Goal: Information Seeking & Learning: Learn about a topic

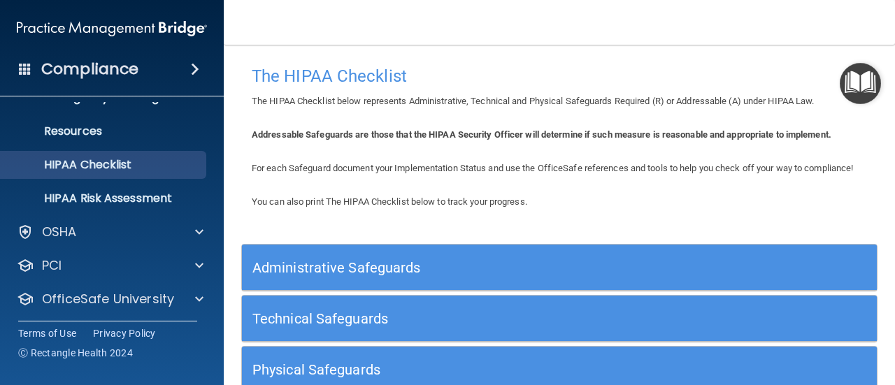
scroll to position [161, 0]
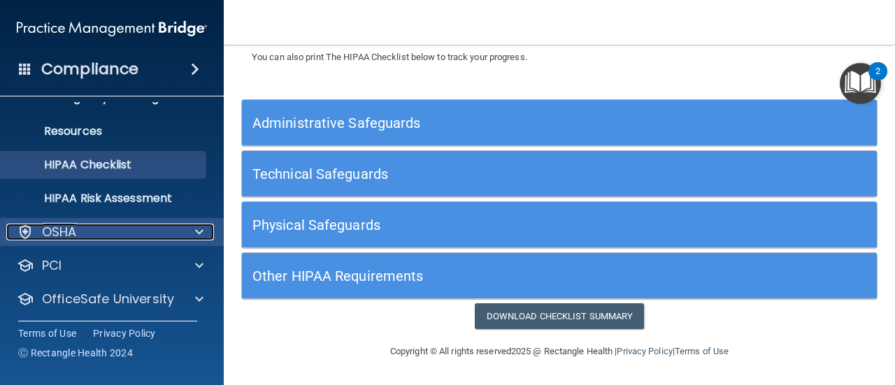
click at [150, 229] on div "OSHA" at bounding box center [92, 232] width 173 height 17
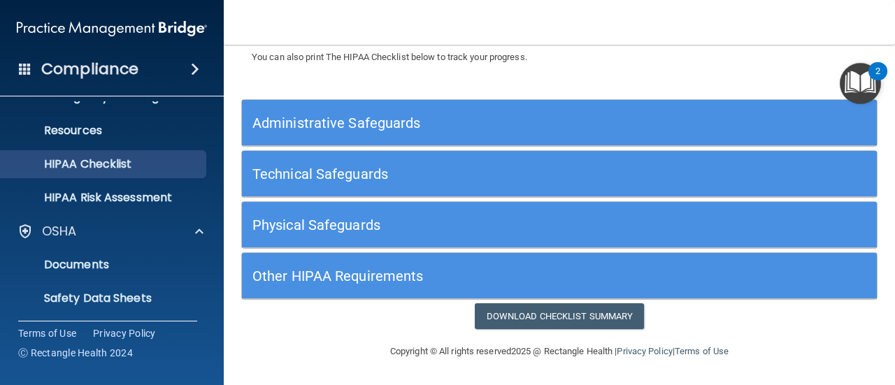
click at [860, 73] on img "Open Resource Center, 2 new notifications" at bounding box center [859, 83] width 41 height 41
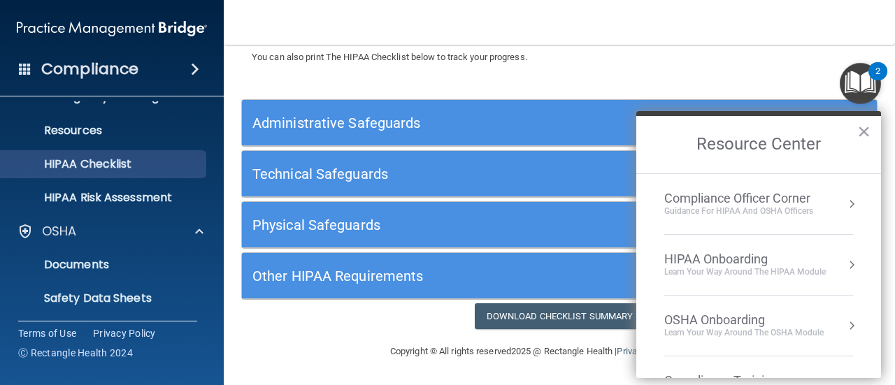
click at [819, 247] on li "HIPAA Onboarding Learn Your Way around the HIPAA module" at bounding box center [758, 265] width 189 height 61
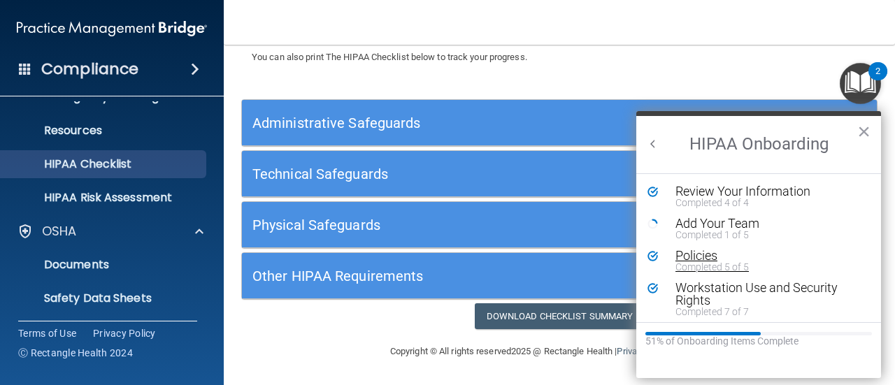
scroll to position [0, 31]
click at [831, 263] on div "Completed 5 of 5" at bounding box center [763, 267] width 177 height 10
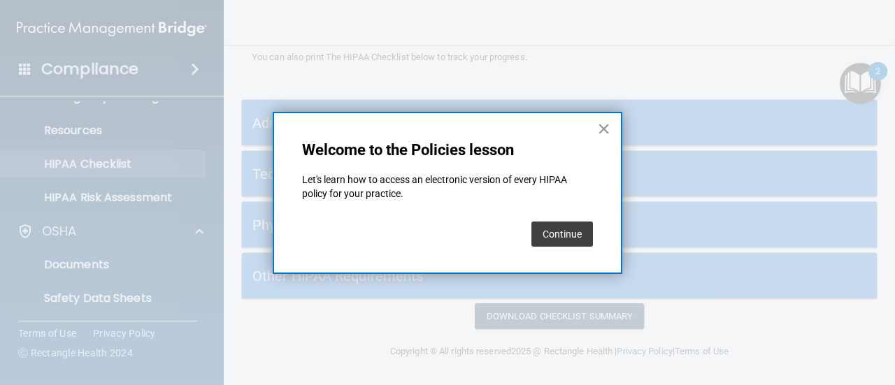
click at [609, 131] on button "×" at bounding box center [603, 128] width 13 height 22
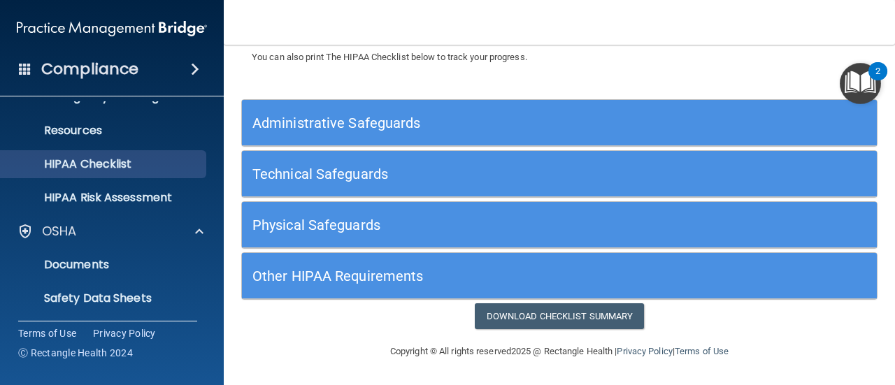
click at [844, 82] on img "Open Resource Center, 2 new notifications" at bounding box center [859, 83] width 41 height 41
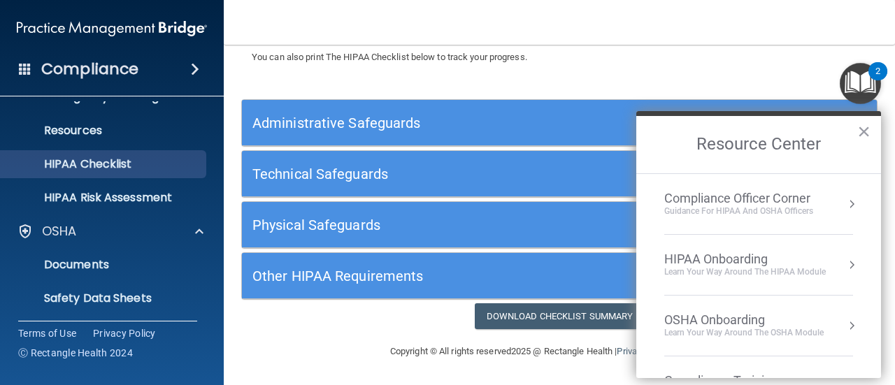
click at [816, 216] on div "Compliance Officer Corner Guidance for HIPAA and OSHA Officers" at bounding box center [758, 204] width 189 height 27
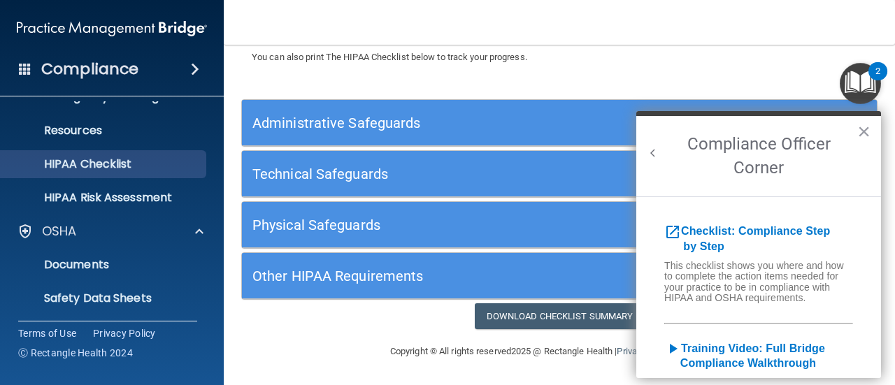
click at [653, 152] on button "Back to Resource Center Home" at bounding box center [653, 153] width 14 height 14
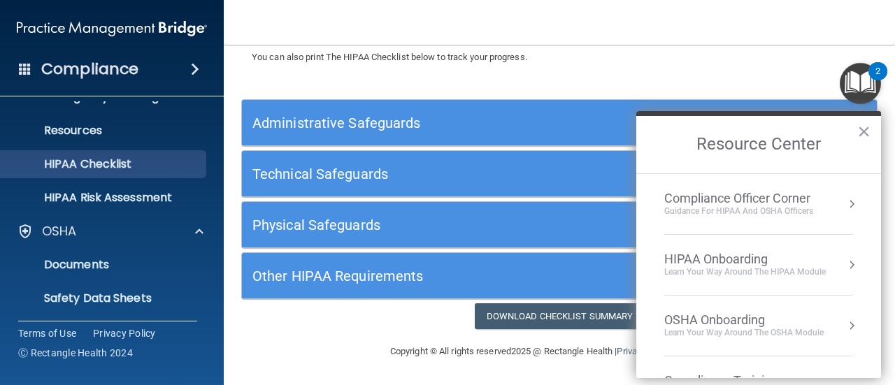
click at [820, 271] on div "Learn Your Way around the HIPAA module" at bounding box center [744, 272] width 161 height 12
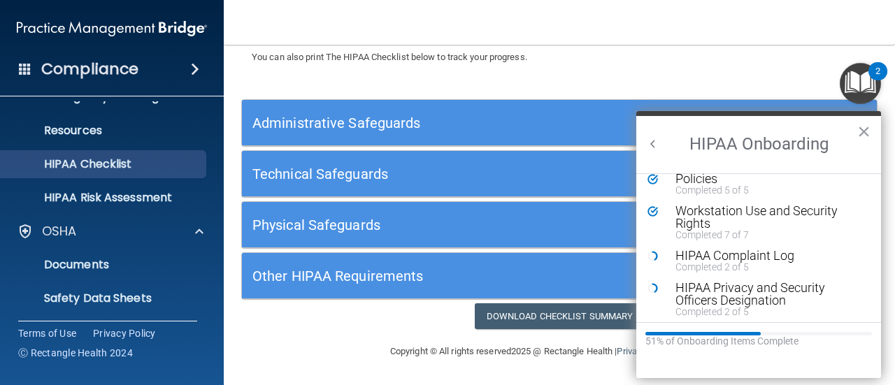
scroll to position [78, 0]
click at [770, 258] on div "HIPAA Complaint Log" at bounding box center [763, 255] width 177 height 13
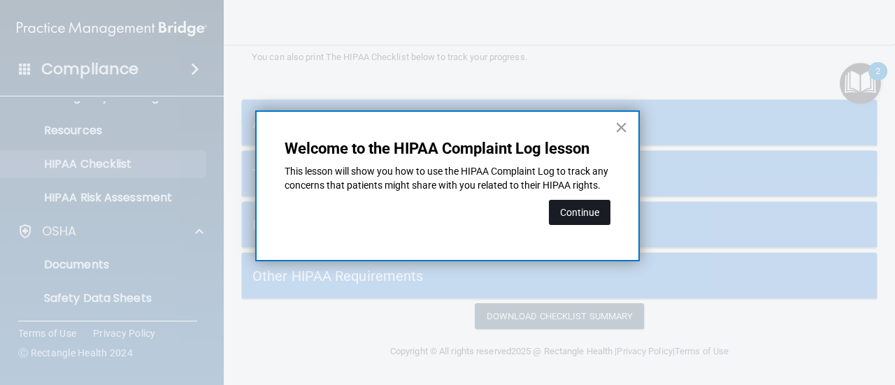
click at [595, 224] on button "Continue" at bounding box center [580, 212] width 62 height 25
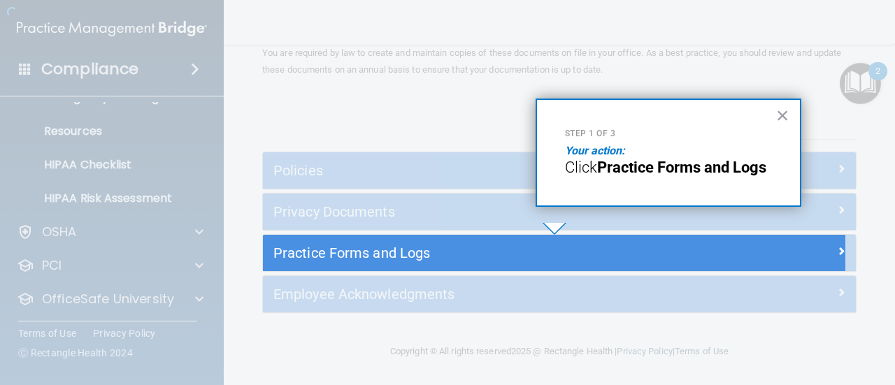
scroll to position [63, 0]
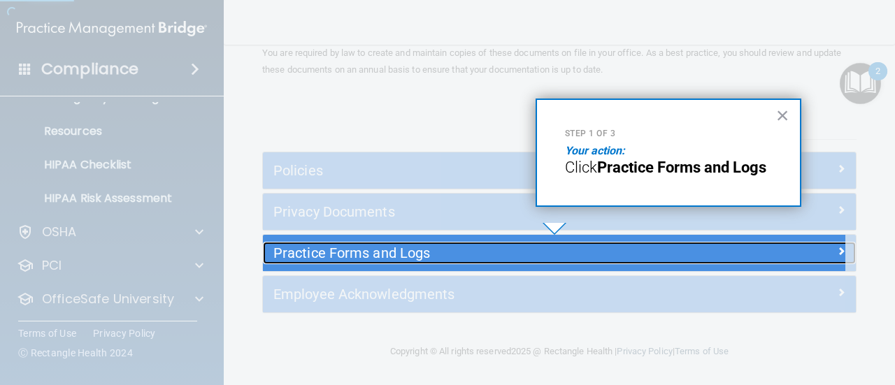
click at [721, 254] on div at bounding box center [781, 250] width 148 height 17
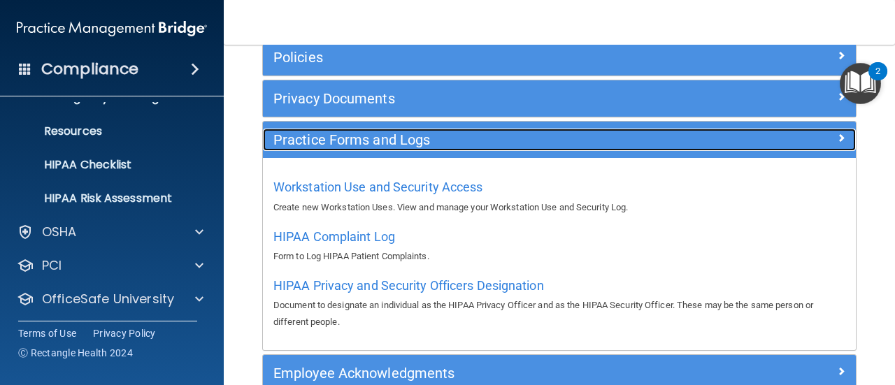
scroll to position [176, 0]
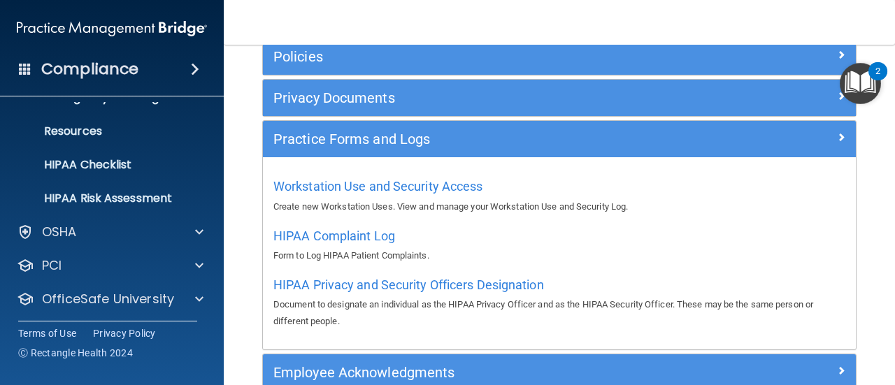
click at [855, 84] on img "Open Resource Center, 2 new notifications" at bounding box center [859, 83] width 41 height 41
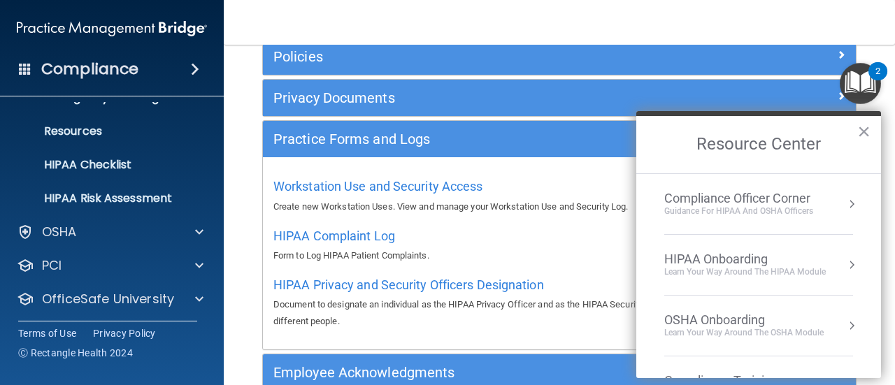
scroll to position [27, 0]
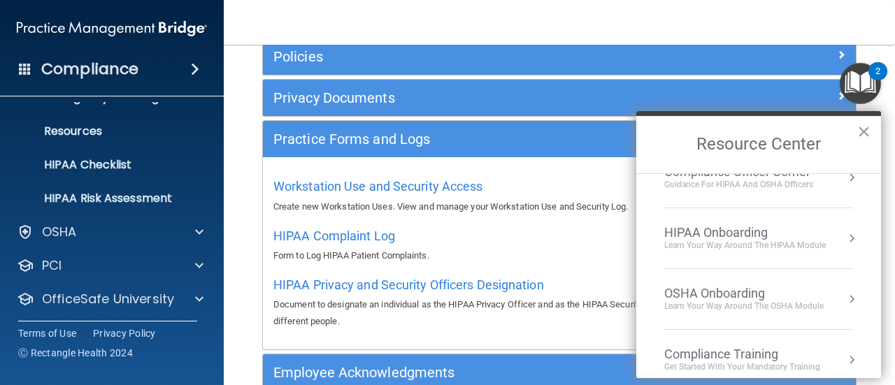
click at [812, 244] on div "Learn Your Way around the HIPAA module" at bounding box center [744, 246] width 161 height 12
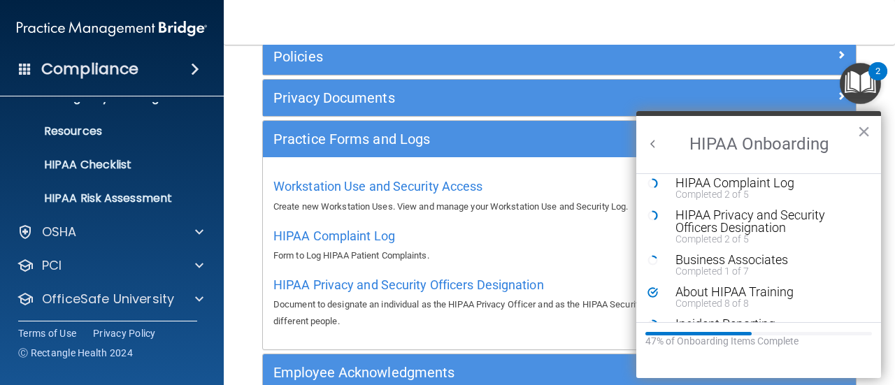
scroll to position [183, 0]
click at [774, 259] on div "Business Associates" at bounding box center [763, 258] width 177 height 13
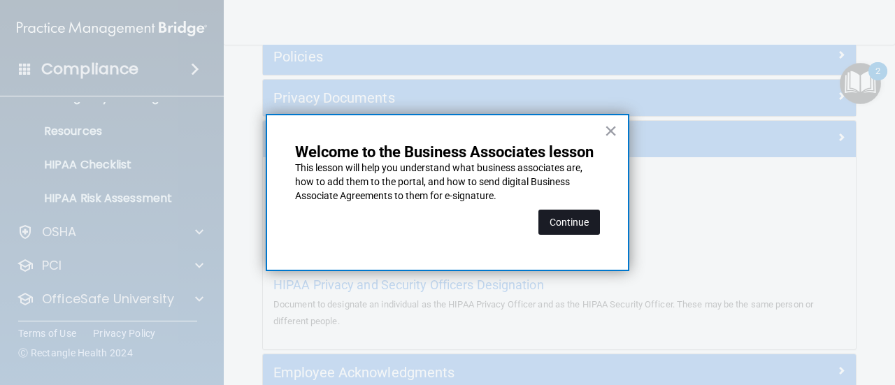
click at [579, 225] on button "Continue" at bounding box center [569, 222] width 62 height 25
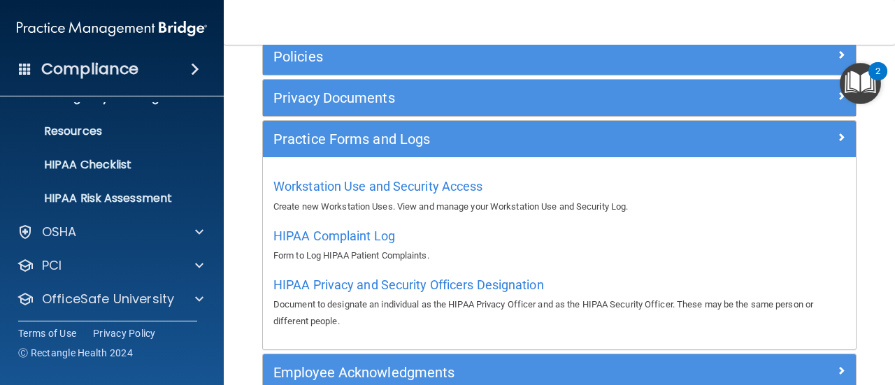
click at [858, 87] on img "Open Resource Center, 2 new notifications" at bounding box center [859, 83] width 41 height 41
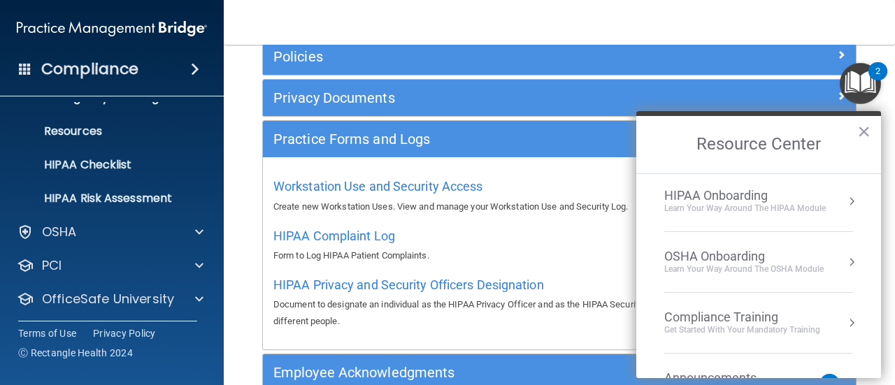
scroll to position [63, 0]
click at [844, 205] on button "Resource Center" at bounding box center [851, 202] width 14 height 14
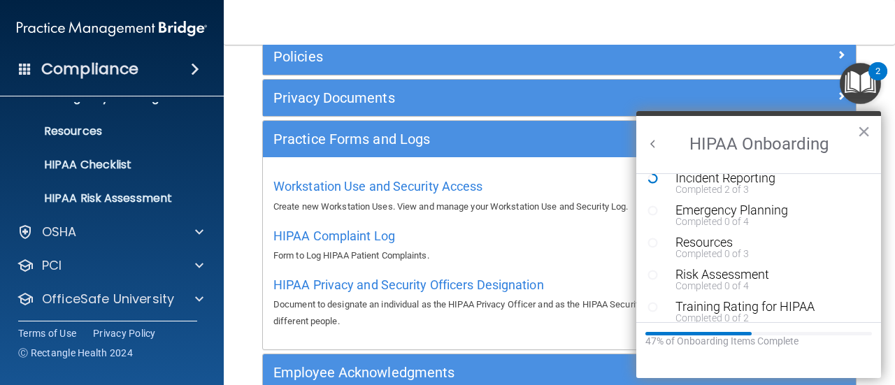
scroll to position [328, 0]
click at [725, 248] on div "Completed 0 of 3" at bounding box center [763, 253] width 177 height 10
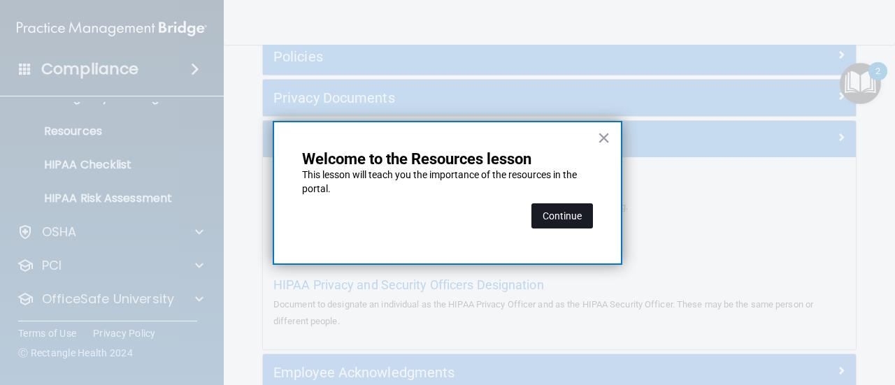
click at [567, 217] on button "Continue" at bounding box center [562, 215] width 62 height 25
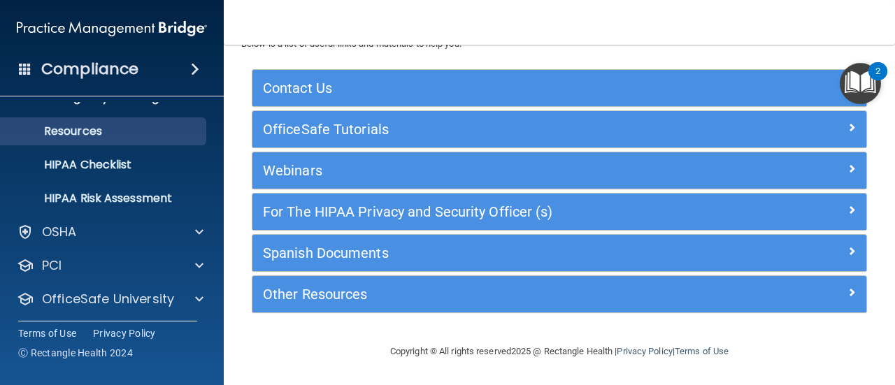
scroll to position [57, 0]
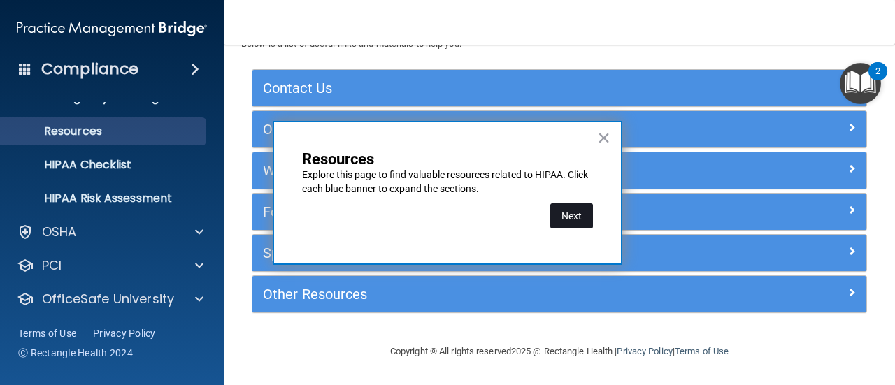
click at [575, 217] on button "Next" at bounding box center [571, 215] width 43 height 25
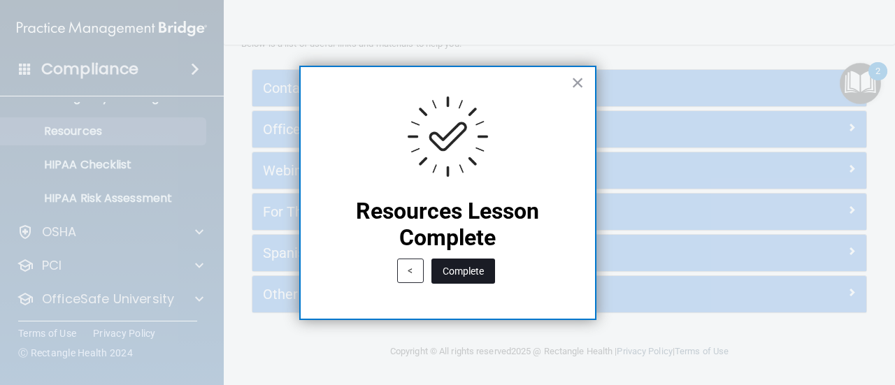
click at [465, 282] on button "Complete" at bounding box center [463, 271] width 64 height 25
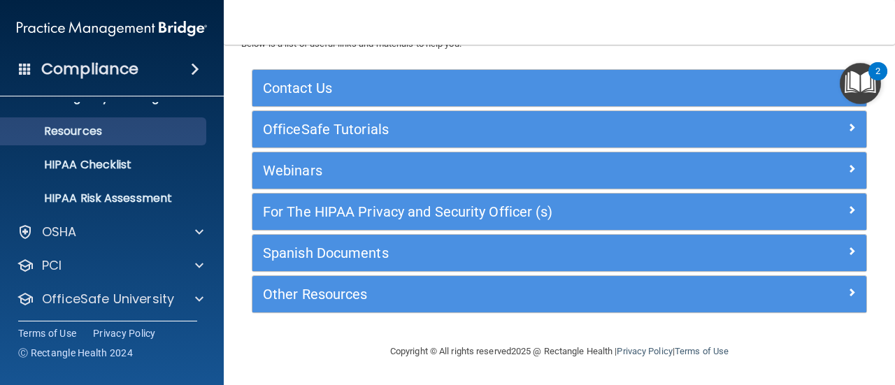
click at [864, 87] on img "Open Resource Center, 2 new notifications" at bounding box center [859, 83] width 41 height 41
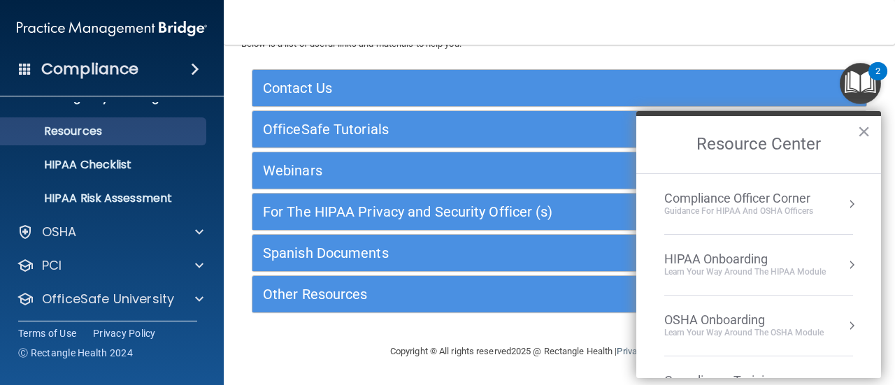
click at [813, 265] on div "HIPAA Onboarding" at bounding box center [744, 259] width 161 height 15
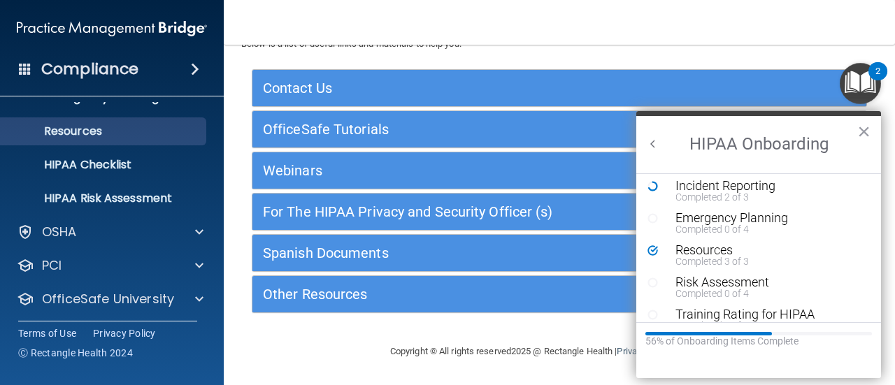
scroll to position [288, 0]
click at [751, 284] on div "Risk Assessment" at bounding box center [763, 282] width 177 height 13
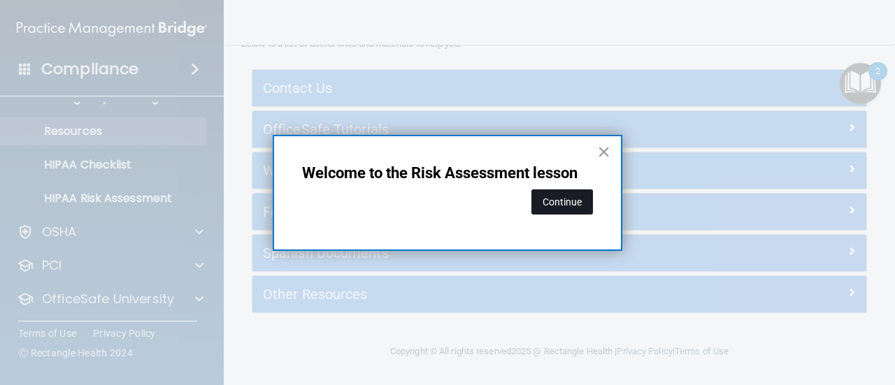
click at [563, 205] on button "Continue" at bounding box center [562, 201] width 62 height 25
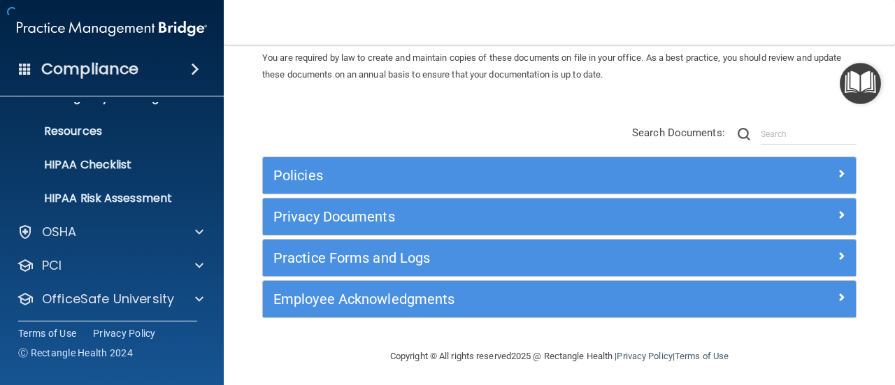
scroll to position [63, 0]
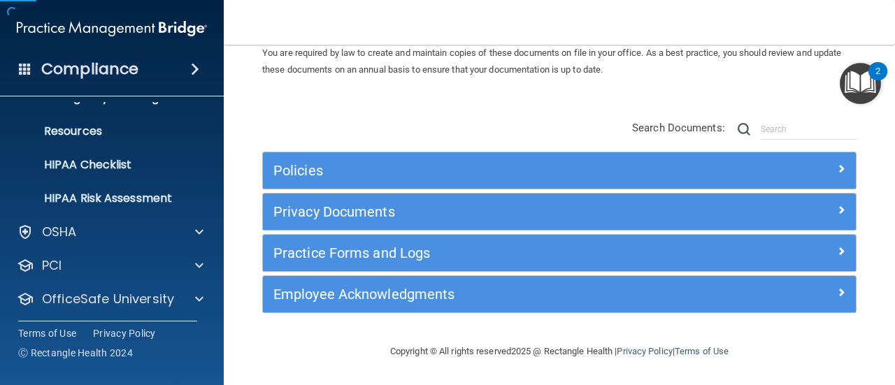
click at [854, 83] on img "Open Resource Center, 2 new notifications" at bounding box center [859, 83] width 41 height 41
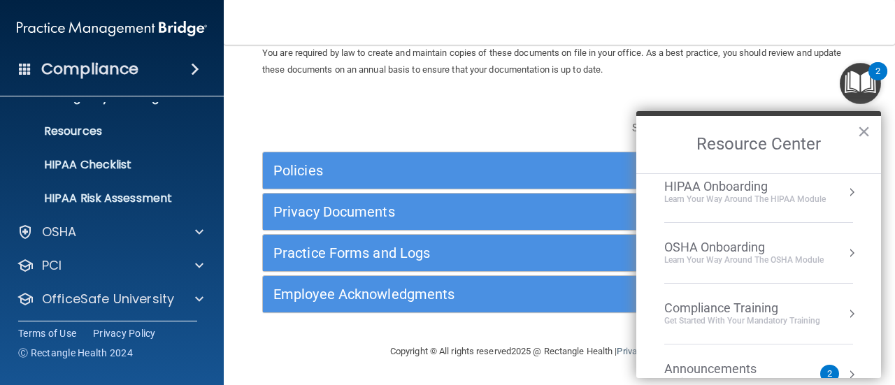
scroll to position [66, 0]
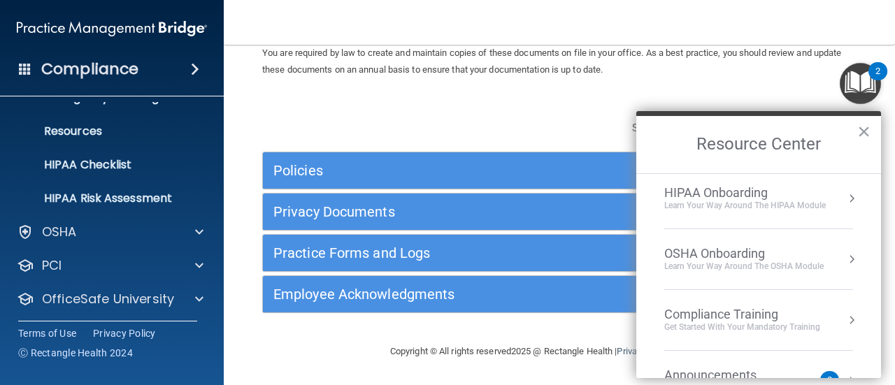
click at [807, 205] on div "Learn Your Way around the HIPAA module" at bounding box center [744, 206] width 161 height 12
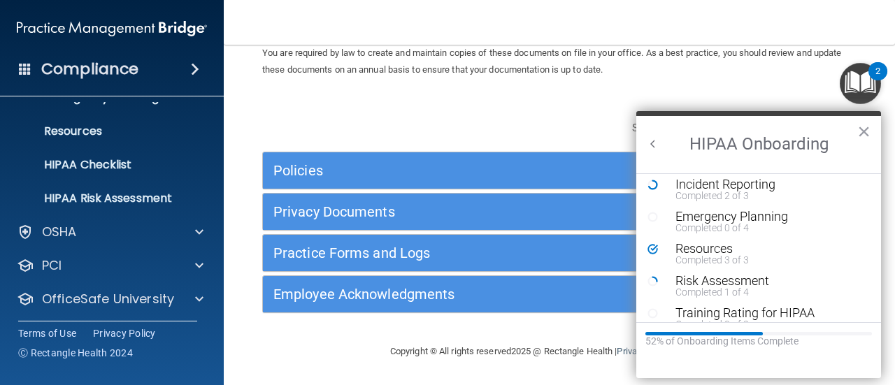
scroll to position [338, 0]
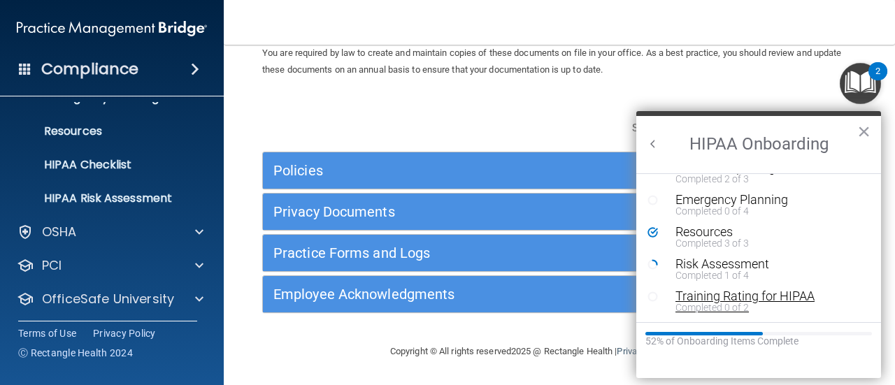
click at [725, 299] on div "Training Rating for HIPAA" at bounding box center [763, 296] width 177 height 13
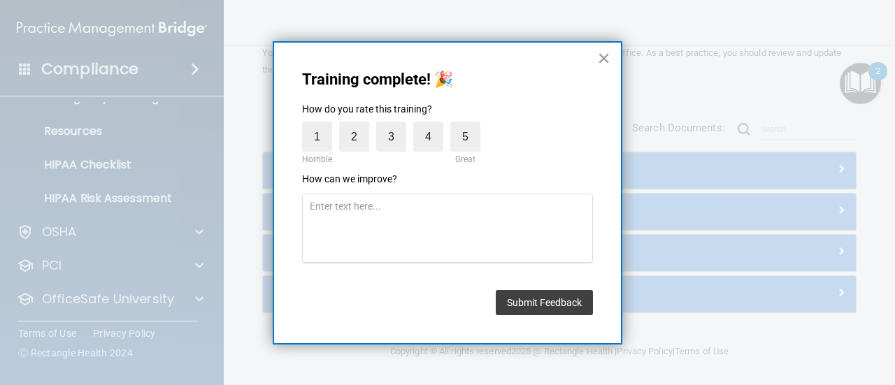
click at [607, 53] on button "×" at bounding box center [603, 58] width 13 height 22
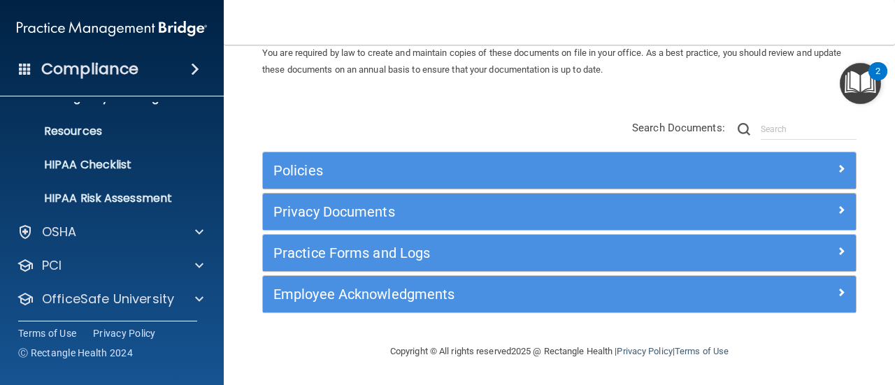
click at [867, 84] on img "Open Resource Center, 2 new notifications" at bounding box center [859, 83] width 41 height 41
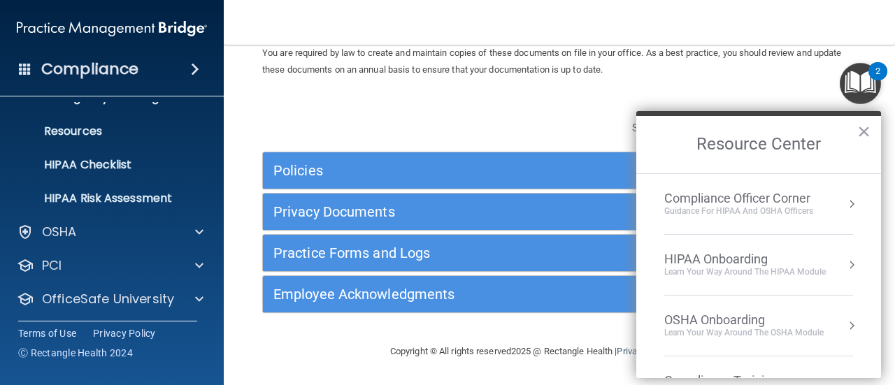
click at [784, 266] on div "Learn Your Way around the HIPAA module" at bounding box center [744, 272] width 161 height 12
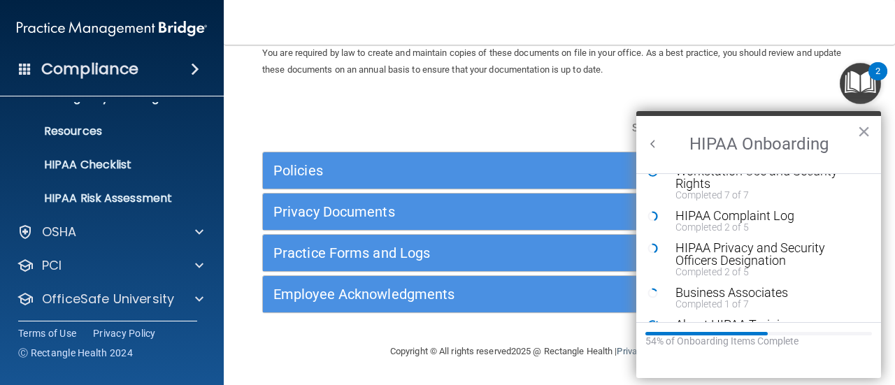
scroll to position [150, 0]
click at [742, 216] on div "HIPAA Complaint Log" at bounding box center [763, 214] width 177 height 13
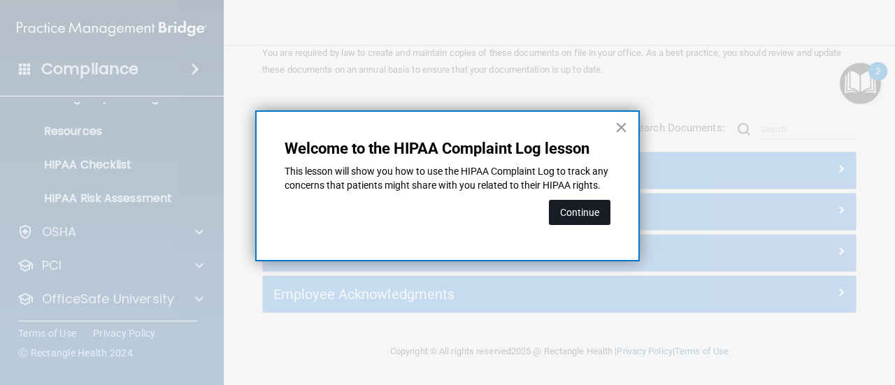
click at [585, 225] on button "Continue" at bounding box center [580, 212] width 62 height 25
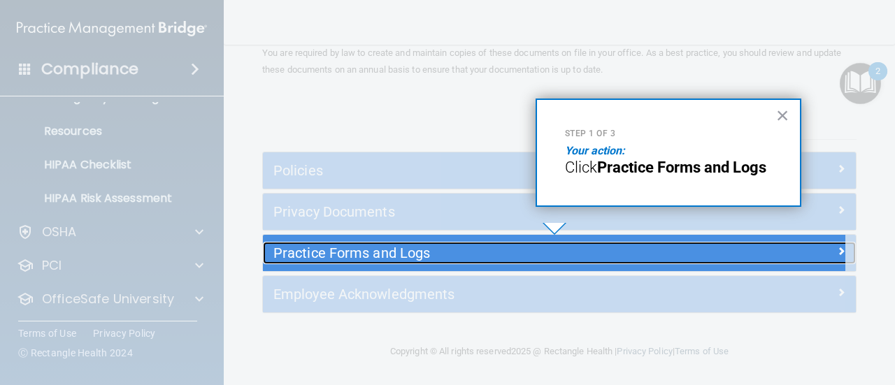
click at [641, 252] on h5 "Practice Forms and Logs" at bounding box center [485, 252] width 424 height 15
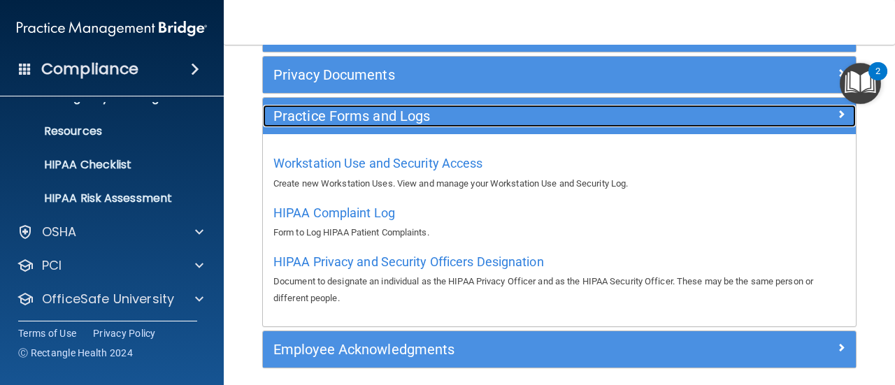
scroll to position [202, 0]
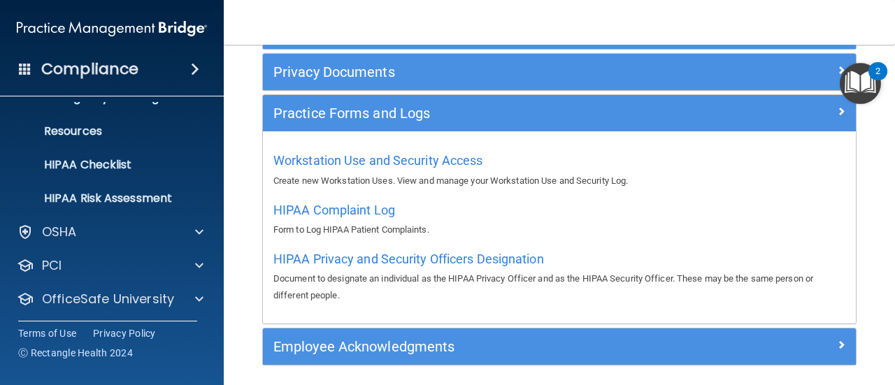
click at [876, 89] on div "2" at bounding box center [877, 80] width 5 height 18
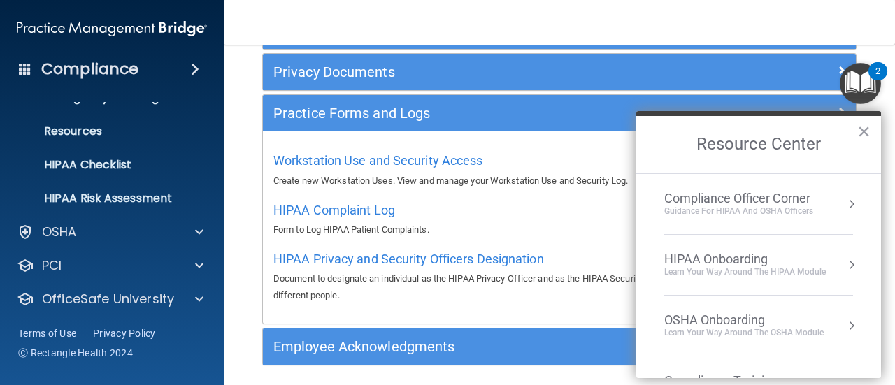
click at [782, 275] on div "Learn Your Way around the HIPAA module" at bounding box center [744, 272] width 161 height 12
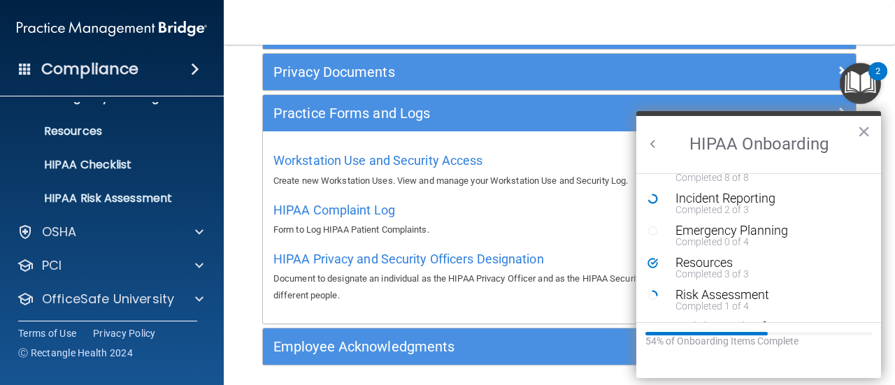
scroll to position [308, 0]
click at [759, 257] on div "Resources" at bounding box center [763, 262] width 177 height 13
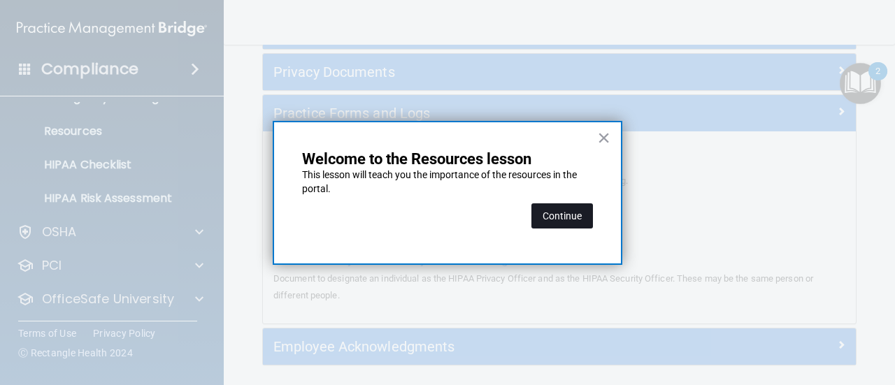
click at [557, 210] on button "Continue" at bounding box center [562, 215] width 62 height 25
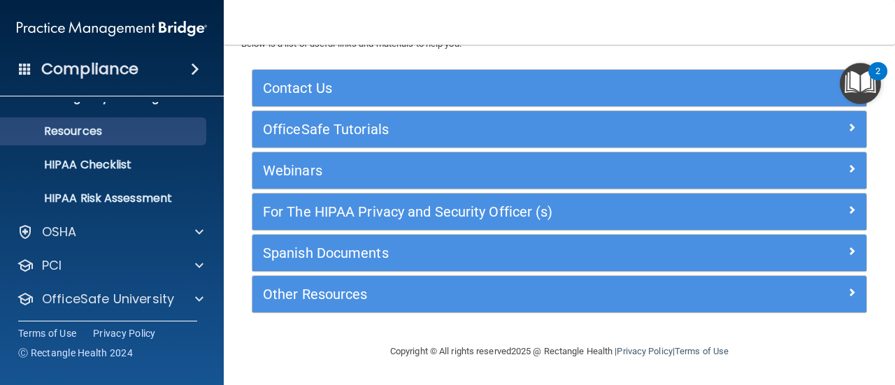
scroll to position [5, 0]
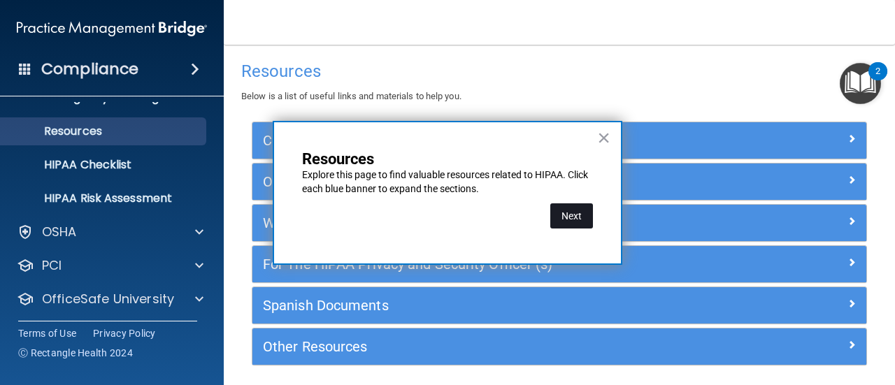
click at [575, 219] on button "Next" at bounding box center [571, 215] width 43 height 25
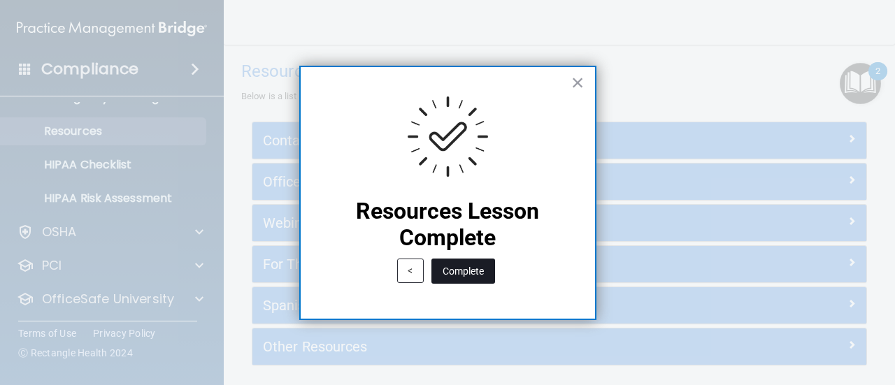
click at [478, 273] on button "Complete" at bounding box center [463, 271] width 64 height 25
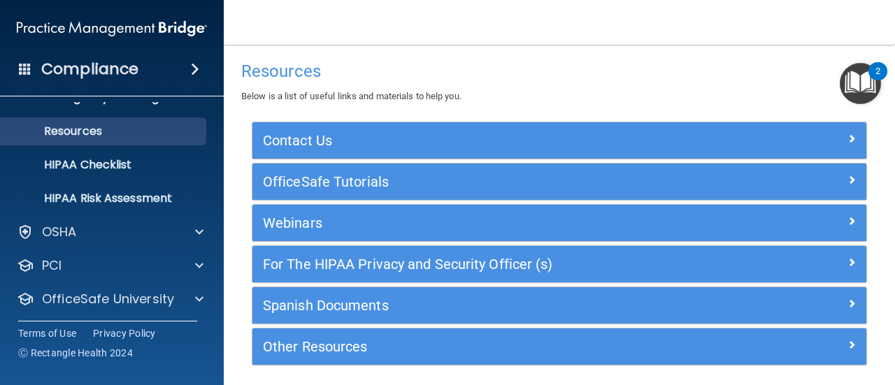
click at [844, 91] on img "Open Resource Center, 2 new notifications" at bounding box center [859, 83] width 41 height 41
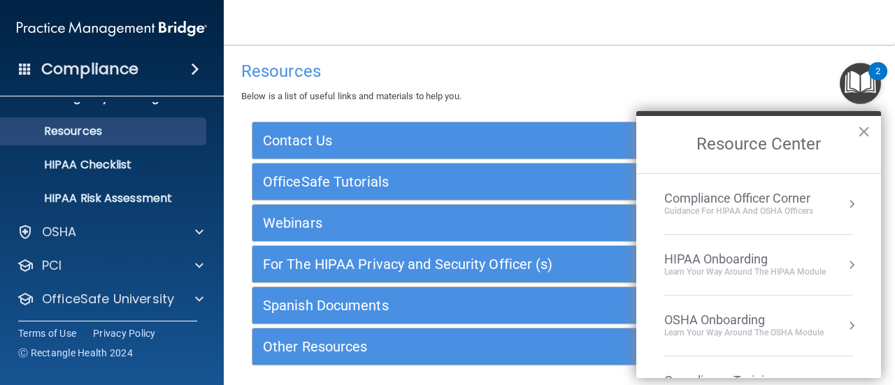
click at [800, 266] on div "HIPAA Onboarding" at bounding box center [744, 259] width 161 height 15
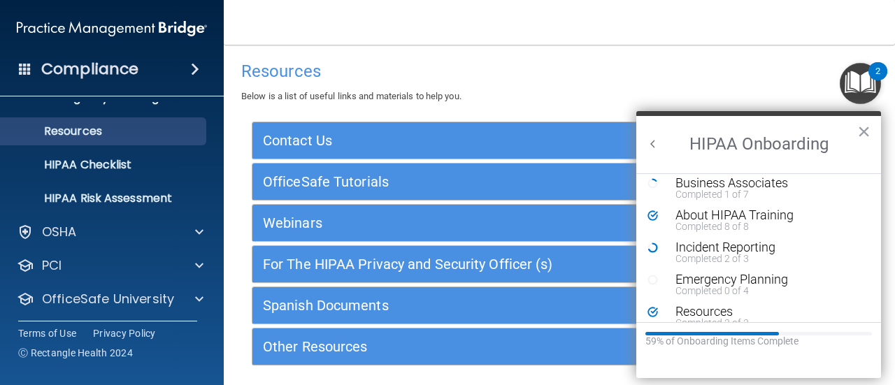
scroll to position [228, 0]
click at [706, 279] on div "Emergency Planning" at bounding box center [763, 278] width 177 height 13
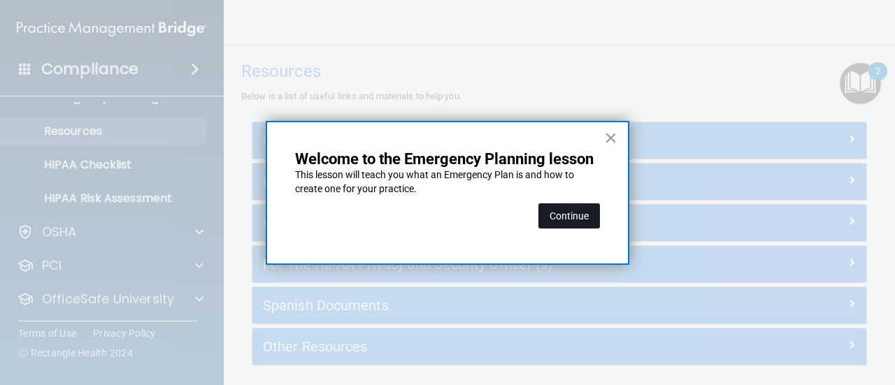
click at [566, 217] on button "Continue" at bounding box center [569, 215] width 62 height 25
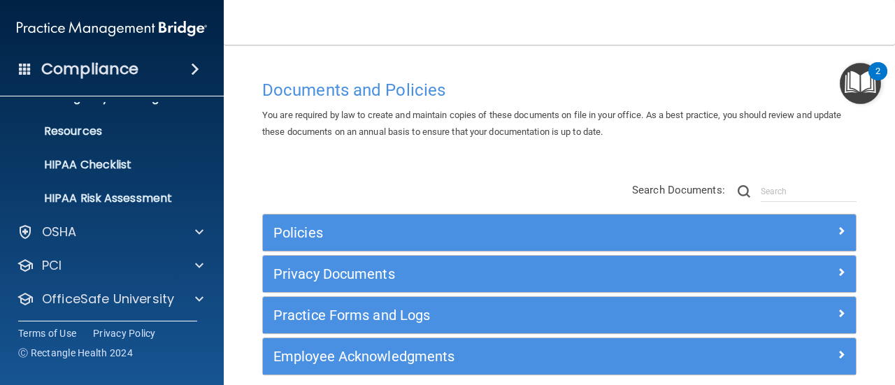
scroll to position [63, 0]
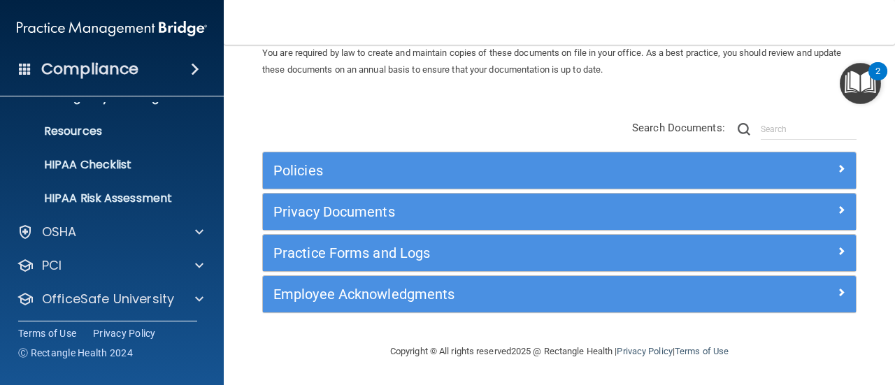
click at [860, 87] on img "Open Resource Center, 2 new notifications" at bounding box center [859, 83] width 41 height 41
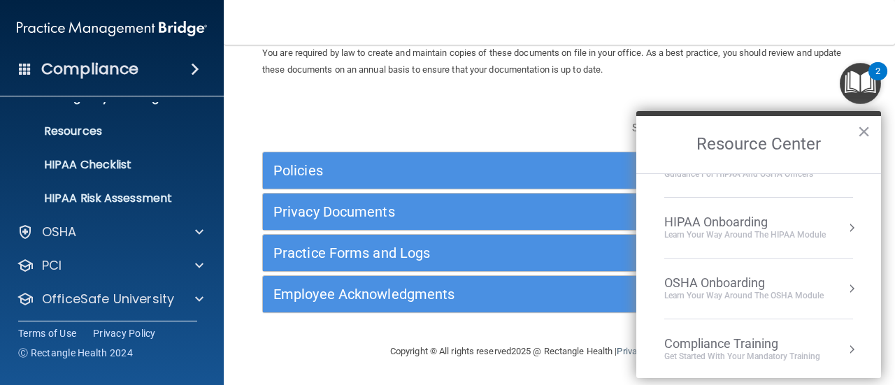
scroll to position [37, 0]
click at [844, 226] on button "Resource Center" at bounding box center [851, 228] width 14 height 14
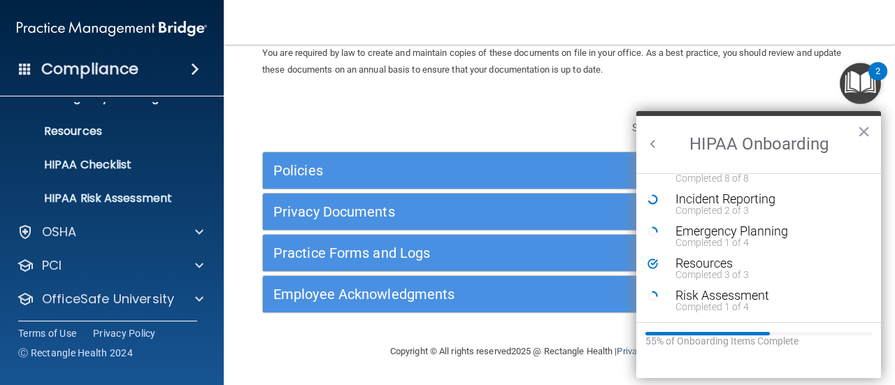
scroll to position [313, 0]
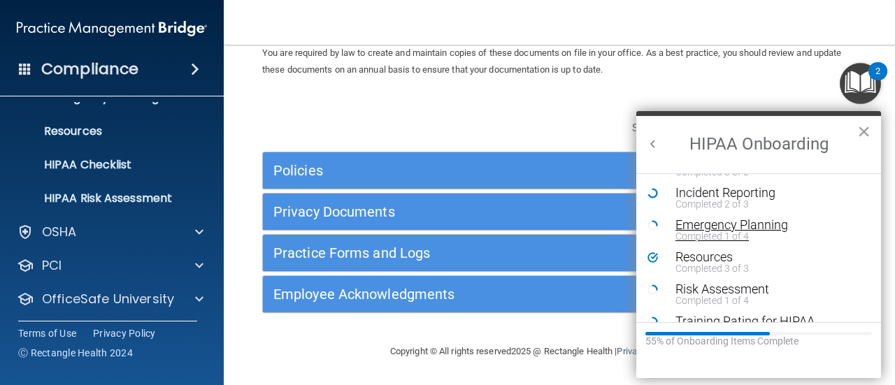
click at [725, 228] on div "Emergency Planning" at bounding box center [763, 225] width 177 height 13
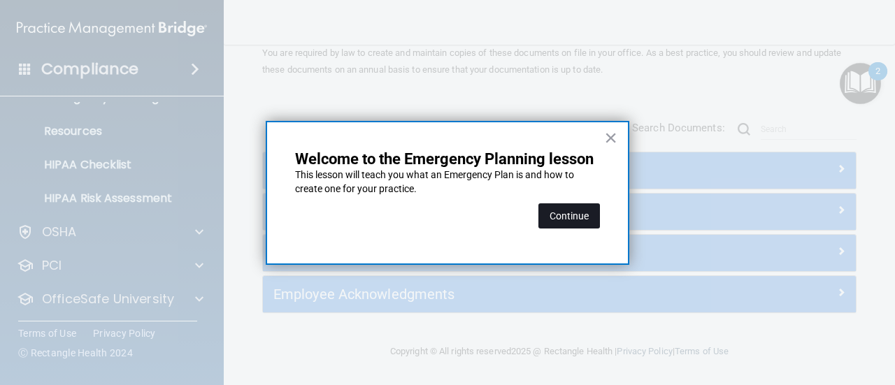
click at [573, 217] on button "Continue" at bounding box center [569, 215] width 62 height 25
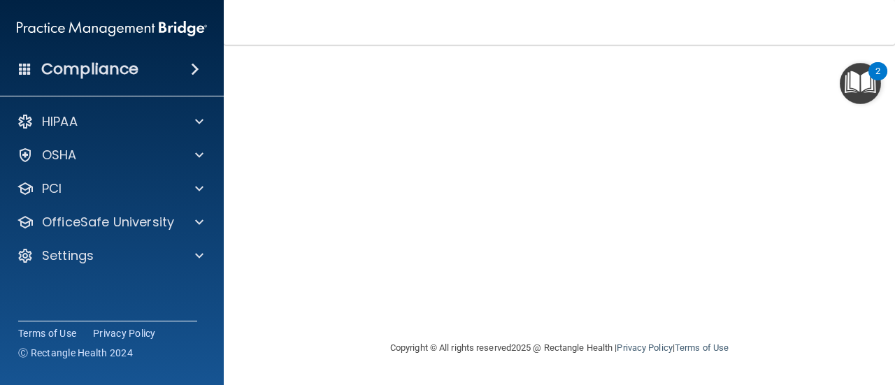
scroll to position [25, 0]
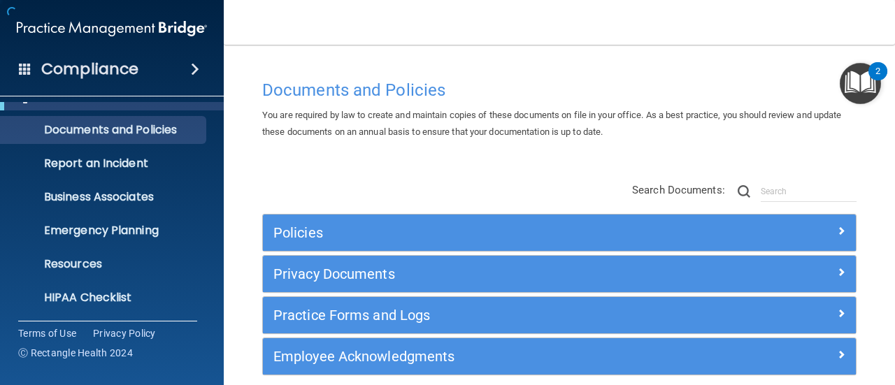
click at [867, 86] on img "Open Resource Center, 2 new notifications" at bounding box center [859, 83] width 41 height 41
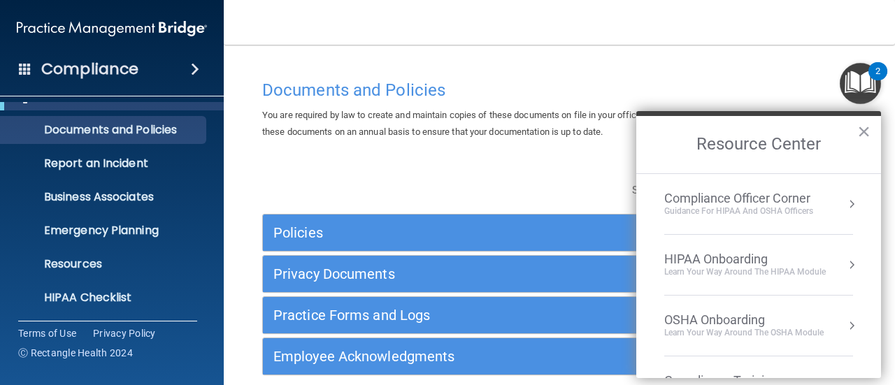
click at [790, 268] on div "Learn Your Way around the HIPAA module" at bounding box center [744, 272] width 161 height 12
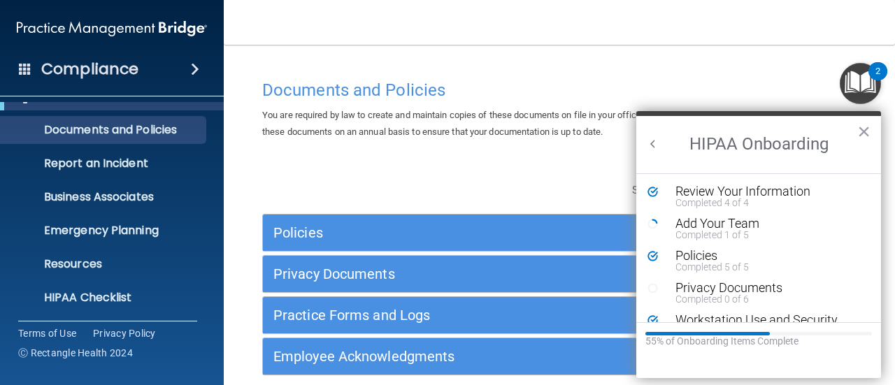
scroll to position [0, 0]
click at [764, 228] on div "Add Your Team" at bounding box center [763, 223] width 177 height 13
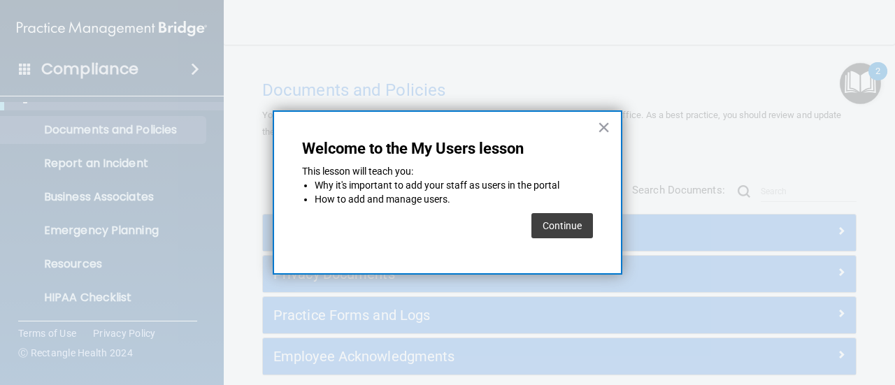
click at [567, 229] on button "Continue" at bounding box center [562, 225] width 62 height 25
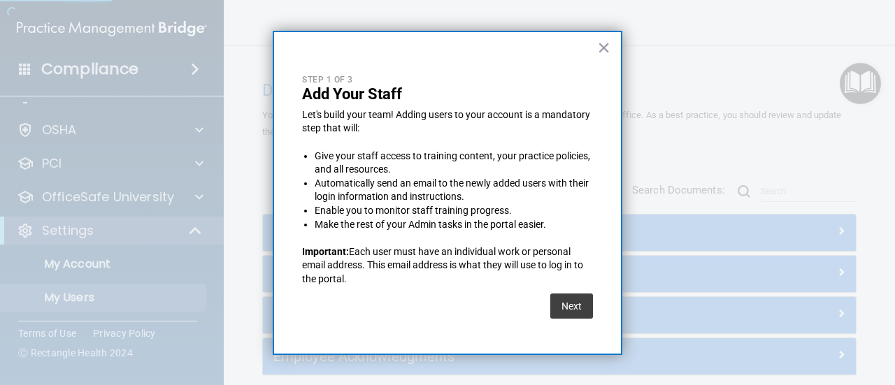
select select "20"
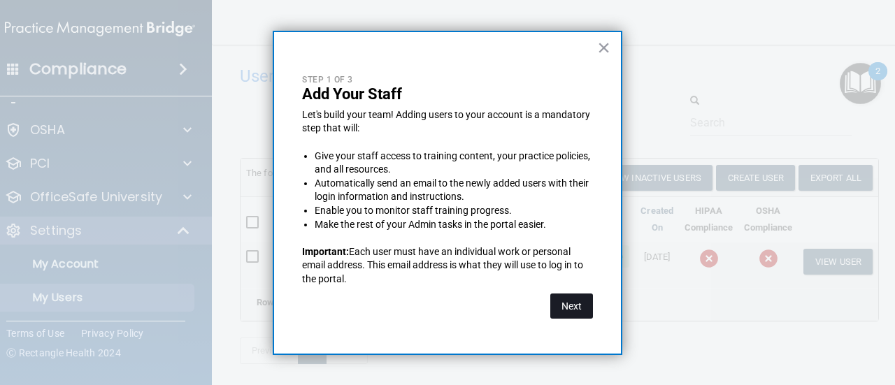
click at [573, 301] on button "Next" at bounding box center [571, 306] width 43 height 25
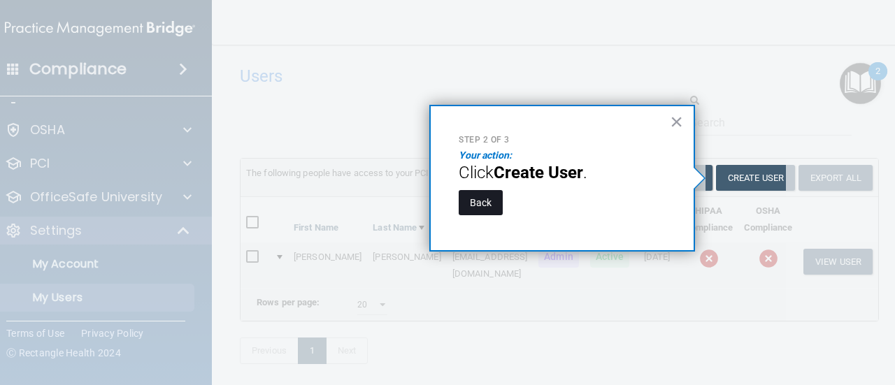
click at [491, 205] on button "Back" at bounding box center [480, 202] width 44 height 25
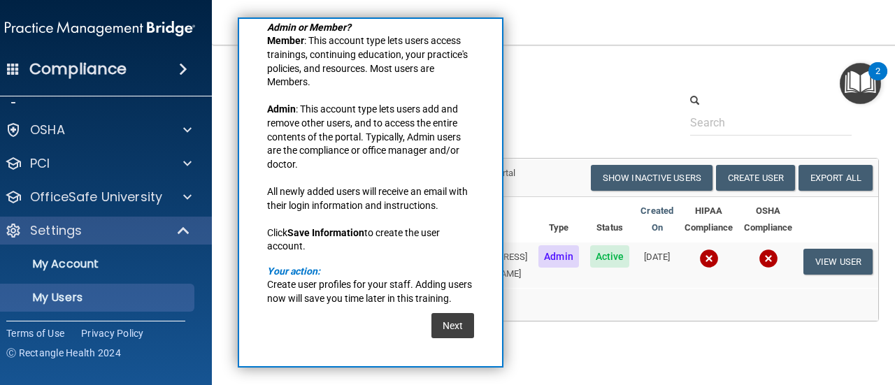
scroll to position [90, 0]
click at [441, 328] on button "Next" at bounding box center [452, 325] width 43 height 25
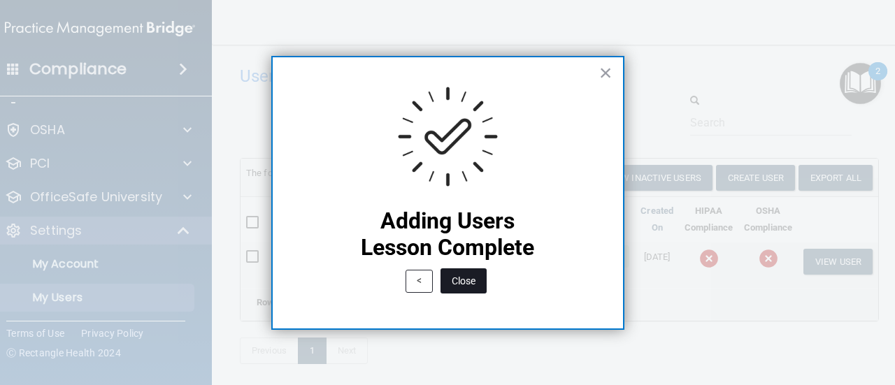
click at [465, 283] on button "Close" at bounding box center [463, 280] width 46 height 25
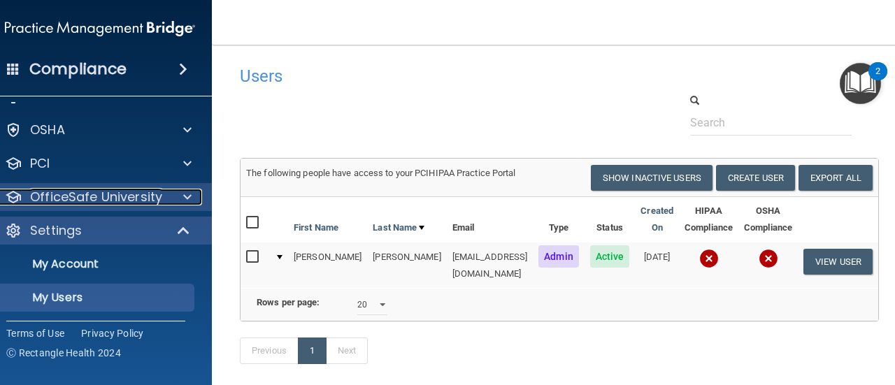
click at [179, 198] on div at bounding box center [185, 197] width 35 height 17
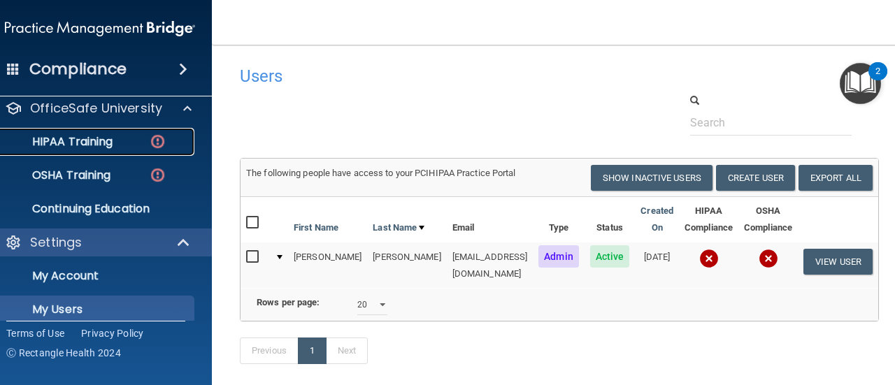
click at [140, 145] on div "HIPAA Training" at bounding box center [92, 142] width 191 height 14
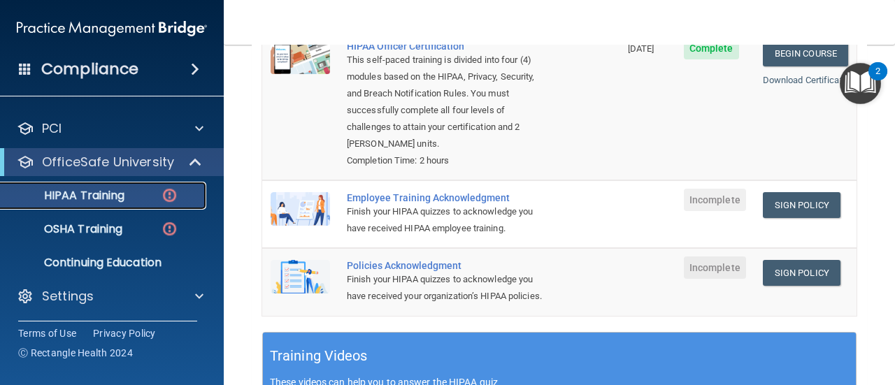
scroll to position [231, 0]
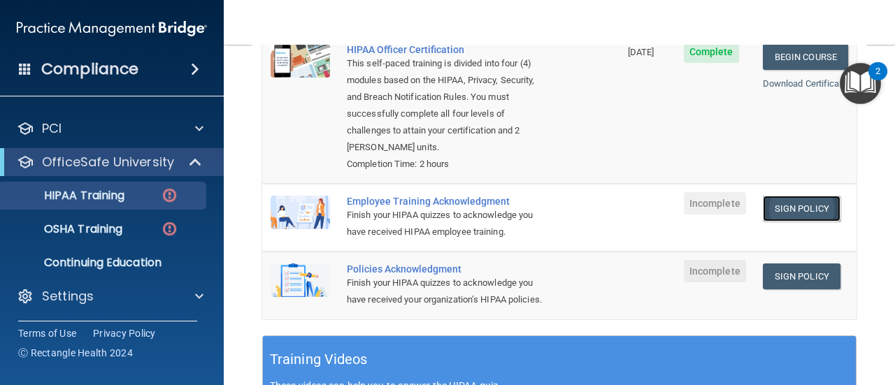
click at [792, 196] on link "Sign Policy" at bounding box center [801, 209] width 78 height 26
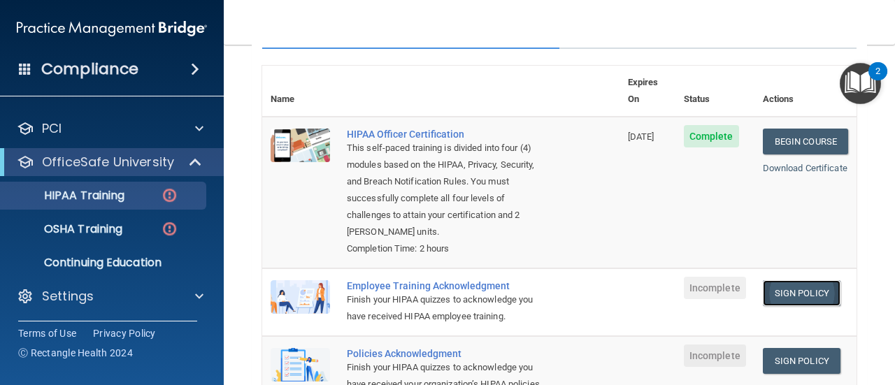
scroll to position [147, 0]
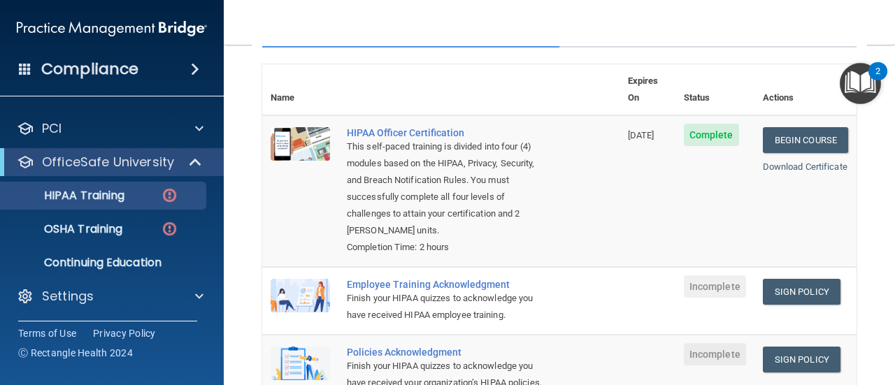
click at [856, 85] on img "Open Resource Center, 2 new notifications" at bounding box center [859, 83] width 41 height 41
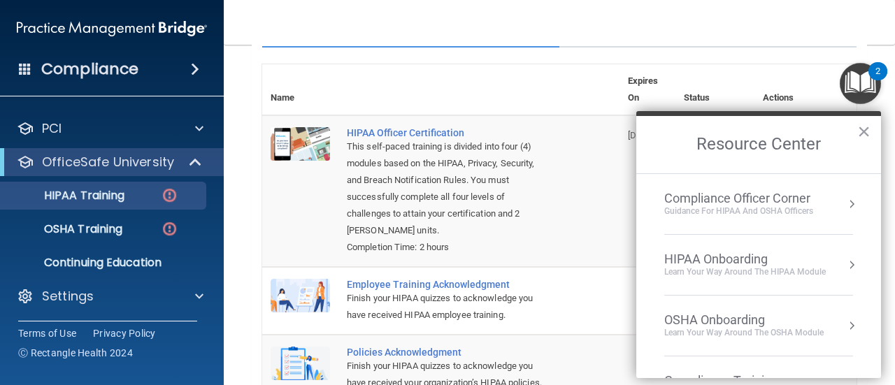
click at [844, 203] on button "Resource Center" at bounding box center [851, 204] width 14 height 14
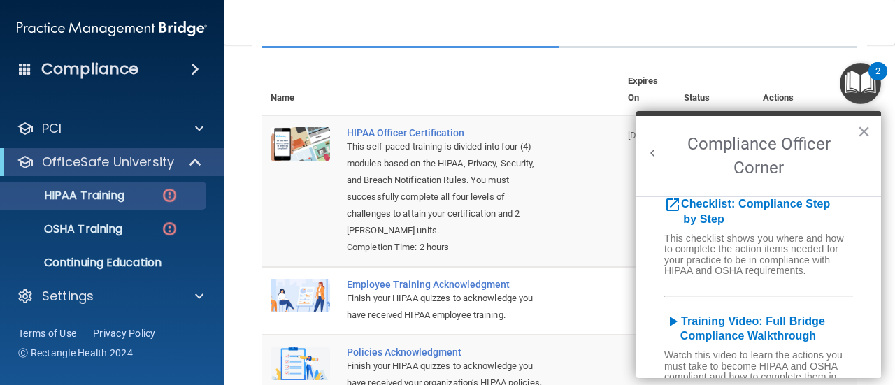
scroll to position [18, 0]
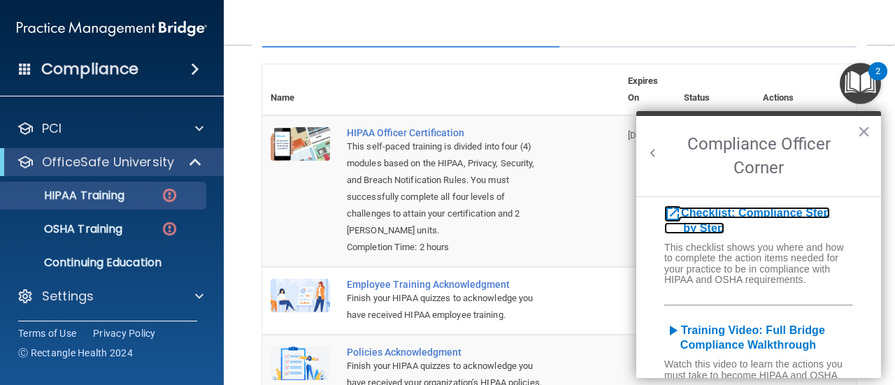
click at [802, 214] on b "Checklist: Compliance Step by Step" at bounding box center [747, 220] width 166 height 27
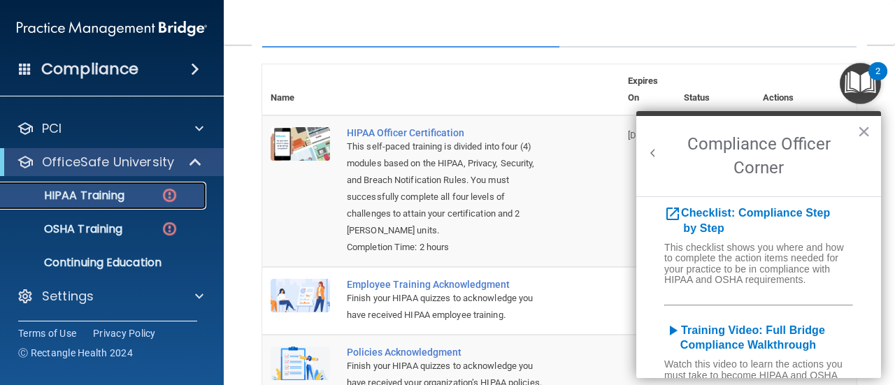
click at [157, 192] on div "HIPAA Training" at bounding box center [104, 196] width 191 height 14
click at [865, 133] on button "×" at bounding box center [863, 131] width 13 height 22
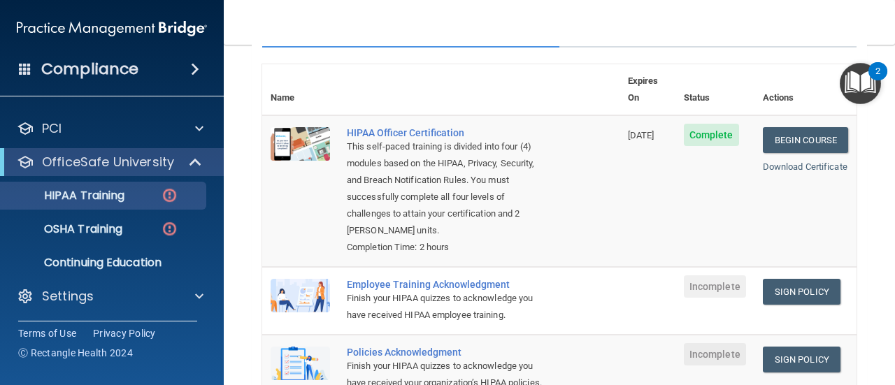
click at [745, 2] on nav "Toggle navigation [PERSON_NAME] [EMAIL_ADDRESS][DOMAIN_NAME] Manage My Enterpri…" at bounding box center [559, 22] width 671 height 45
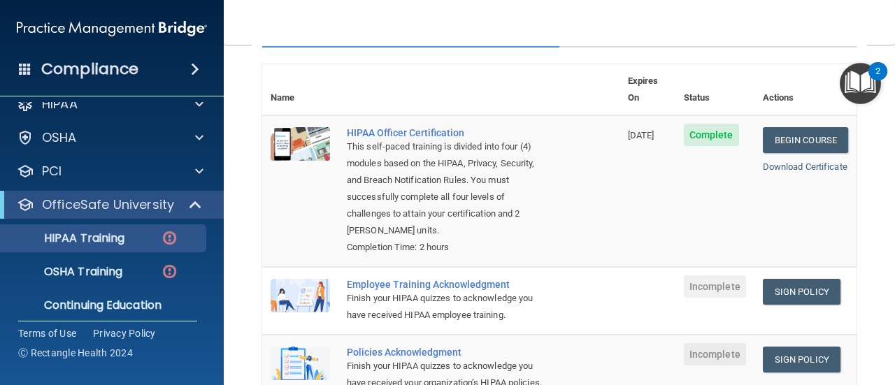
scroll to position [0, 0]
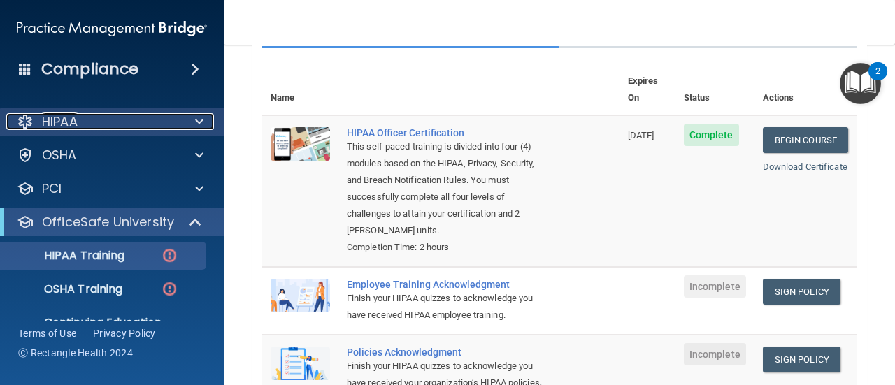
click at [191, 125] on div at bounding box center [197, 121] width 35 height 17
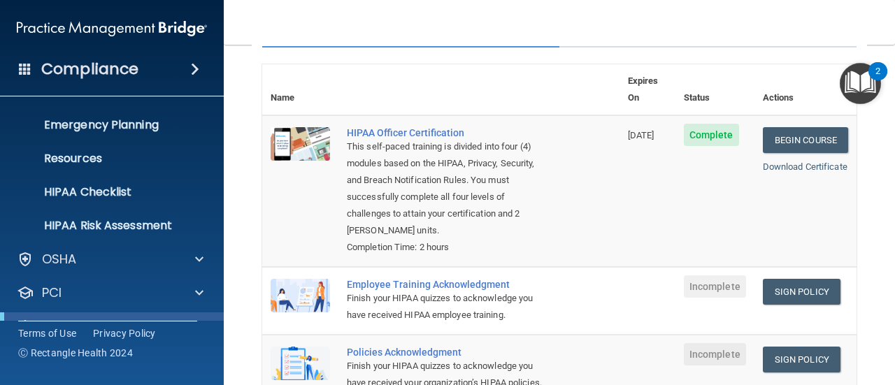
scroll to position [140, 0]
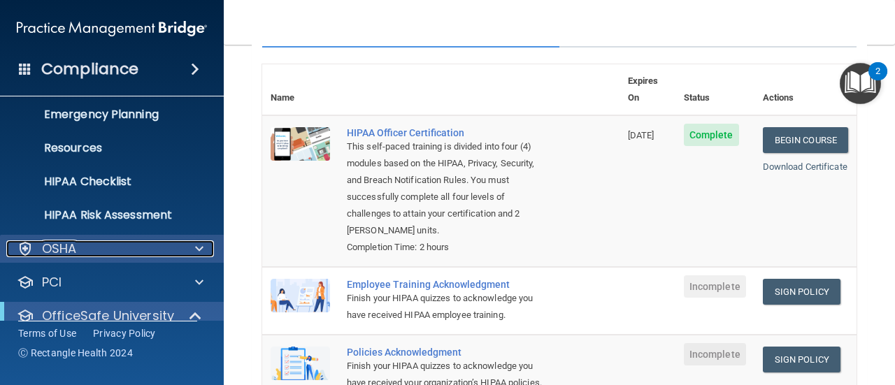
click at [161, 252] on div "OSHA" at bounding box center [92, 248] width 173 height 17
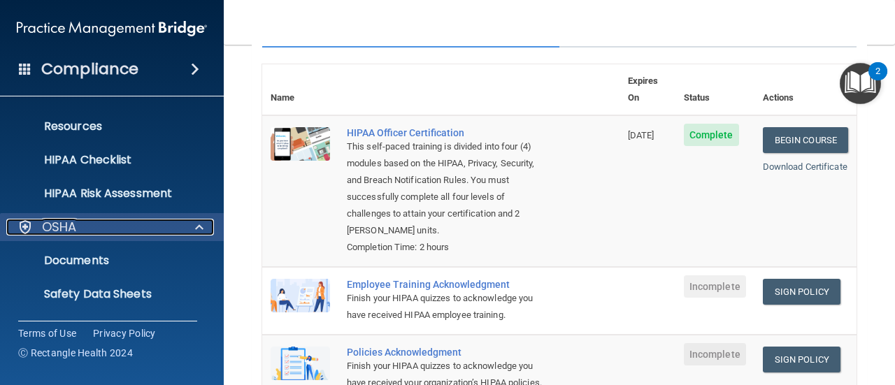
scroll to position [159, 0]
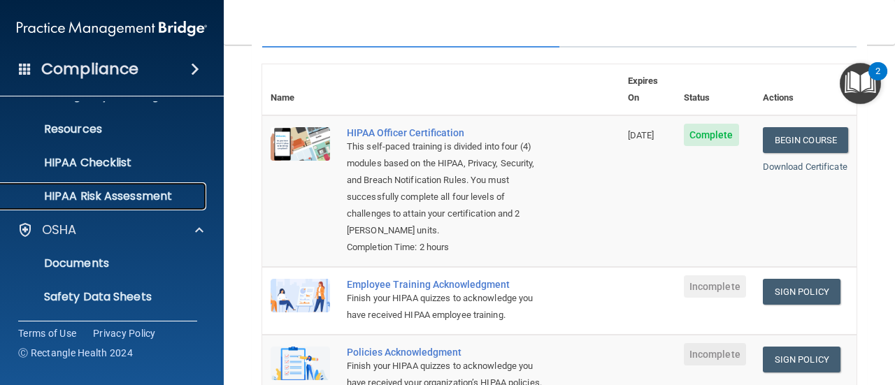
click at [176, 200] on p "HIPAA Risk Assessment" at bounding box center [104, 196] width 191 height 14
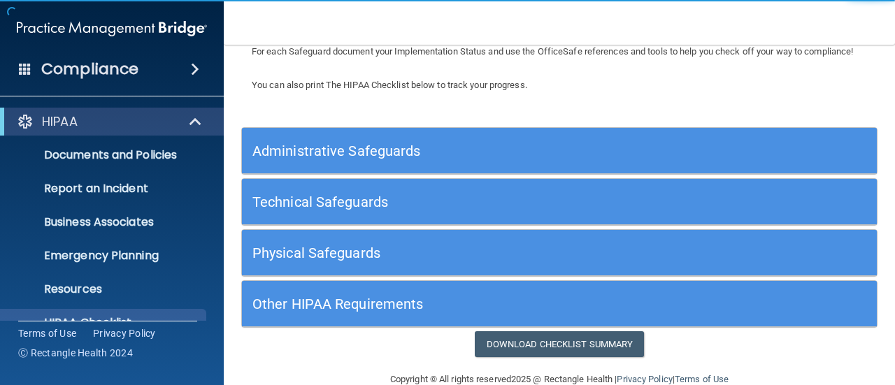
click at [666, 159] on h5 "Administrative Safeguards" at bounding box center [479, 150] width 455 height 15
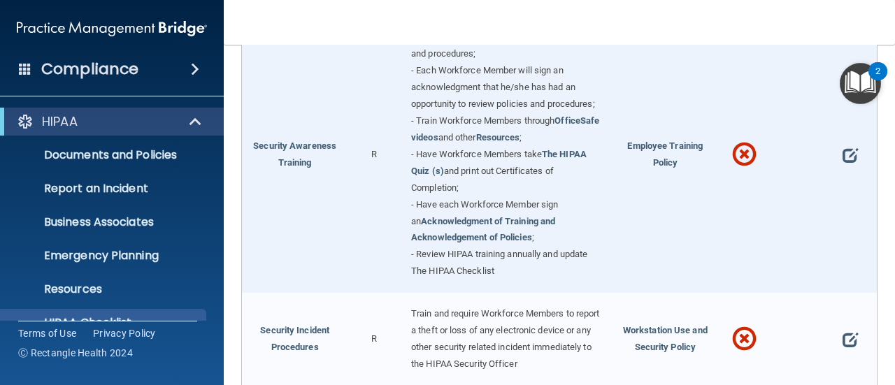
scroll to position [1100, 0]
click at [748, 18] on nav "Toggle navigation [PERSON_NAME] [EMAIL_ADDRESS][DOMAIN_NAME] Manage My Enterpri…" at bounding box center [559, 22] width 671 height 45
